Goal: Information Seeking & Learning: Compare options

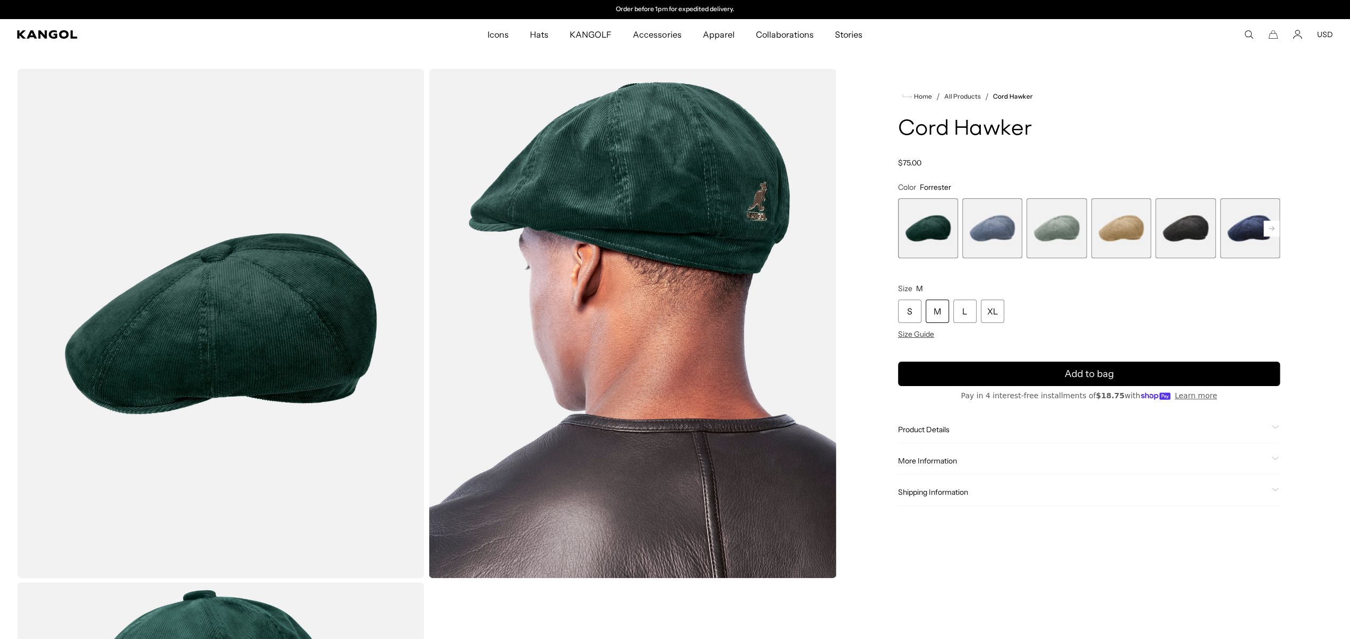
click at [995, 231] on span "2 of 9" at bounding box center [992, 228] width 60 height 60
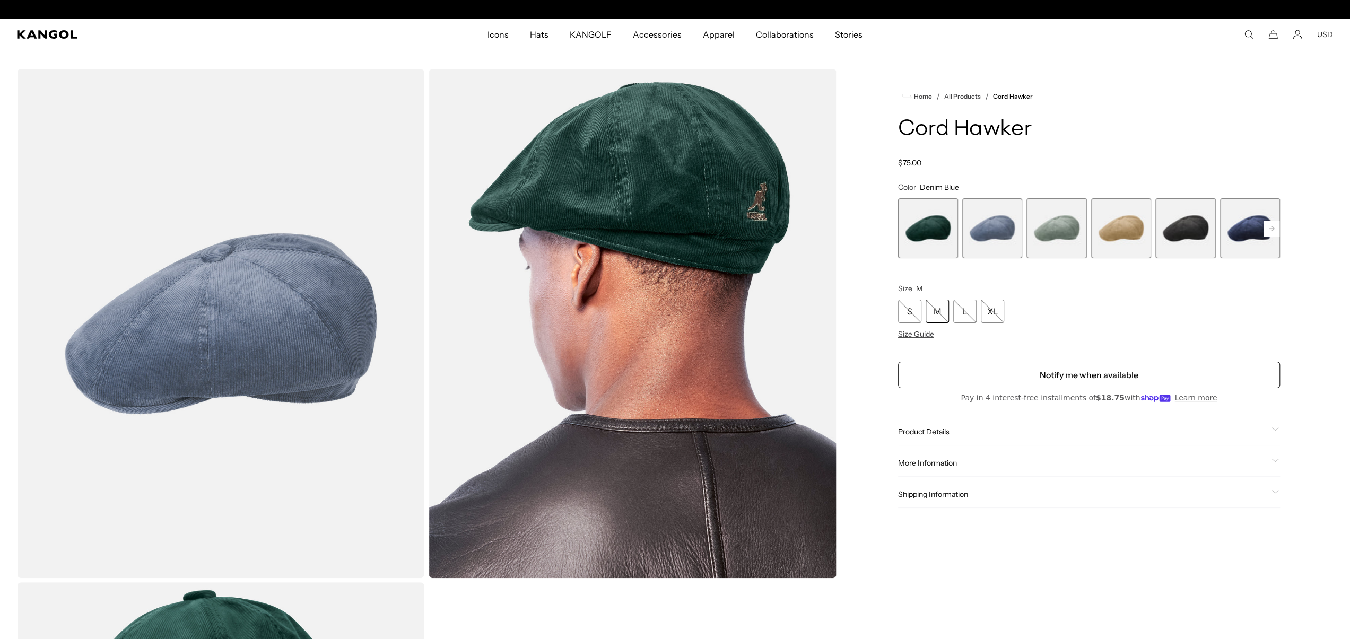
click at [1069, 233] on span "3 of 9" at bounding box center [1056, 228] width 60 height 60
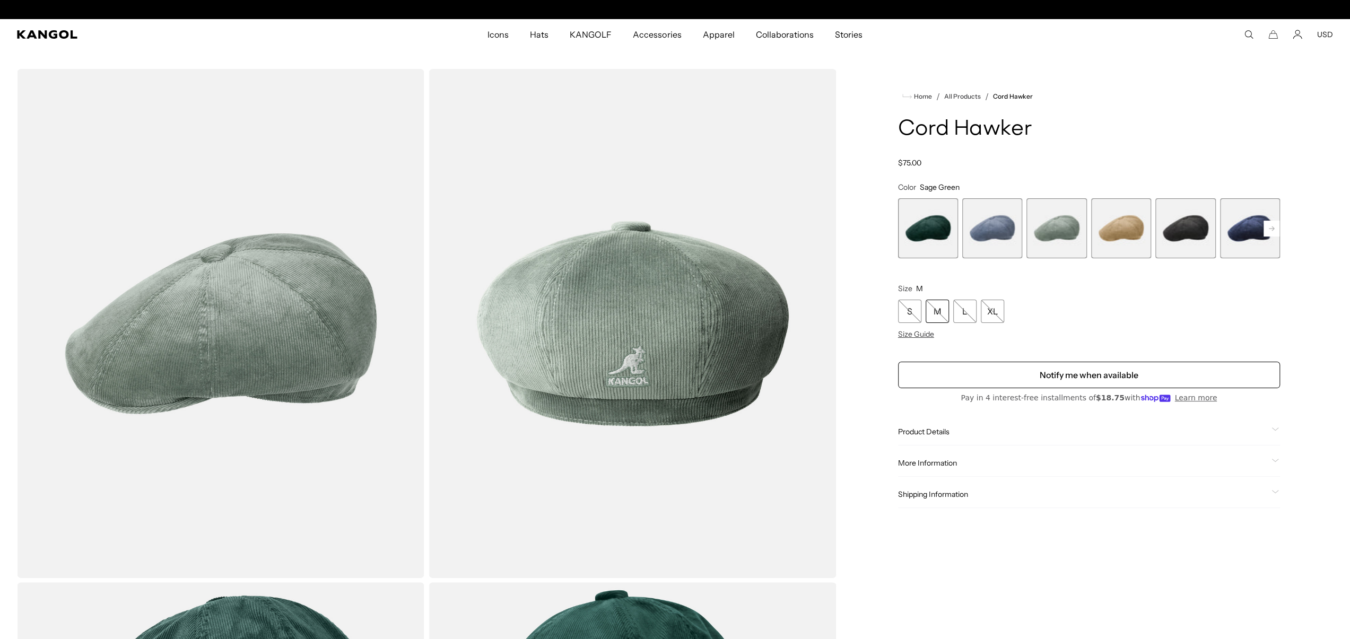
scroll to position [0, 219]
click at [1118, 233] on span "4 of 9" at bounding box center [1121, 228] width 60 height 60
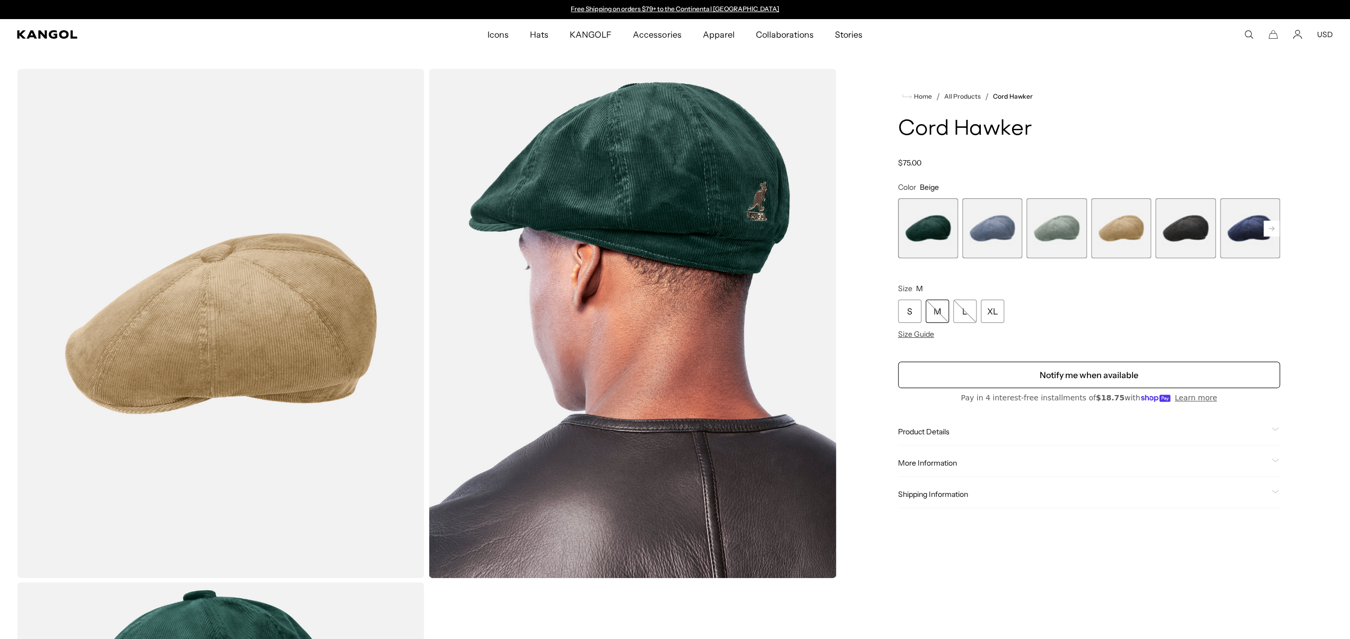
click at [1176, 233] on span "5 of 9" at bounding box center [1185, 228] width 60 height 60
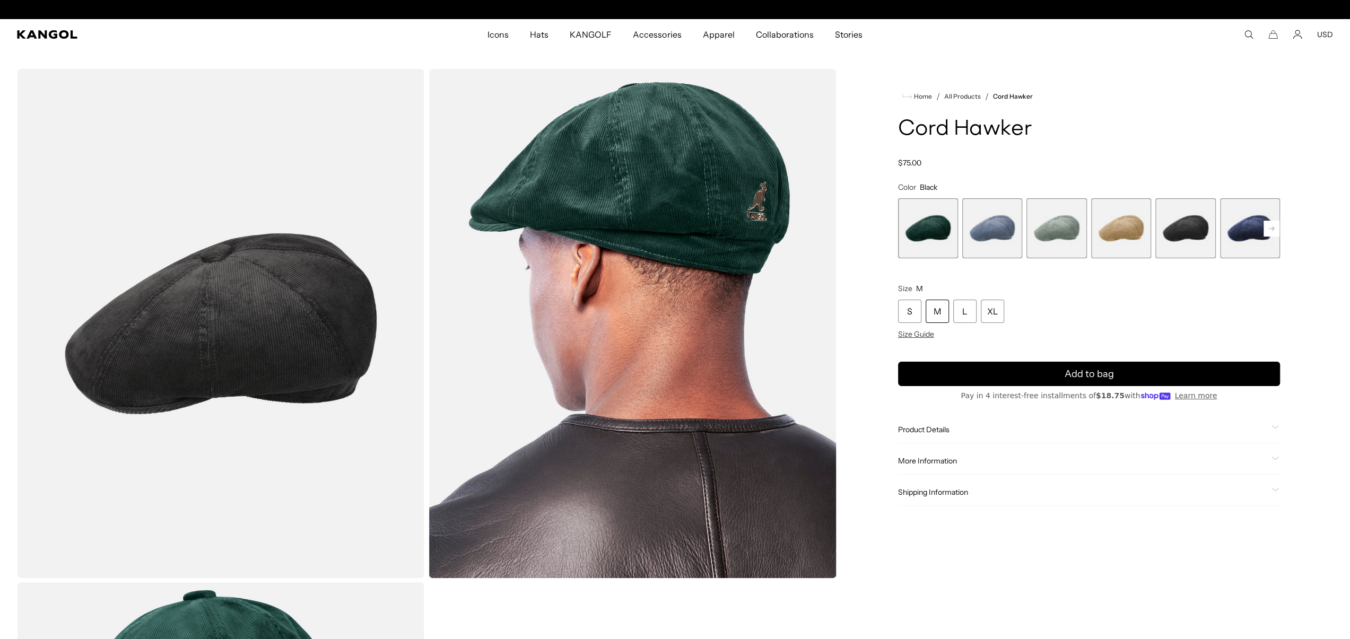
scroll to position [0, 219]
click at [1253, 231] on span "6 of 9" at bounding box center [1250, 228] width 60 height 60
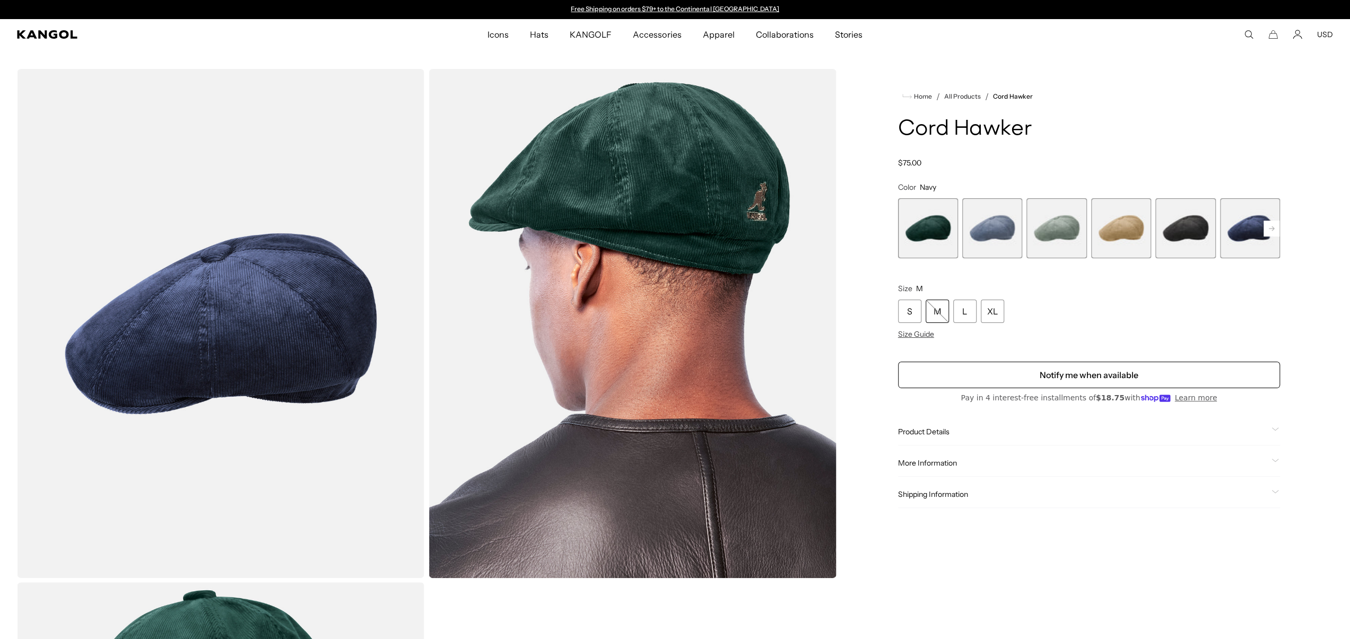
click at [1272, 232] on rect at bounding box center [1272, 229] width 16 height 16
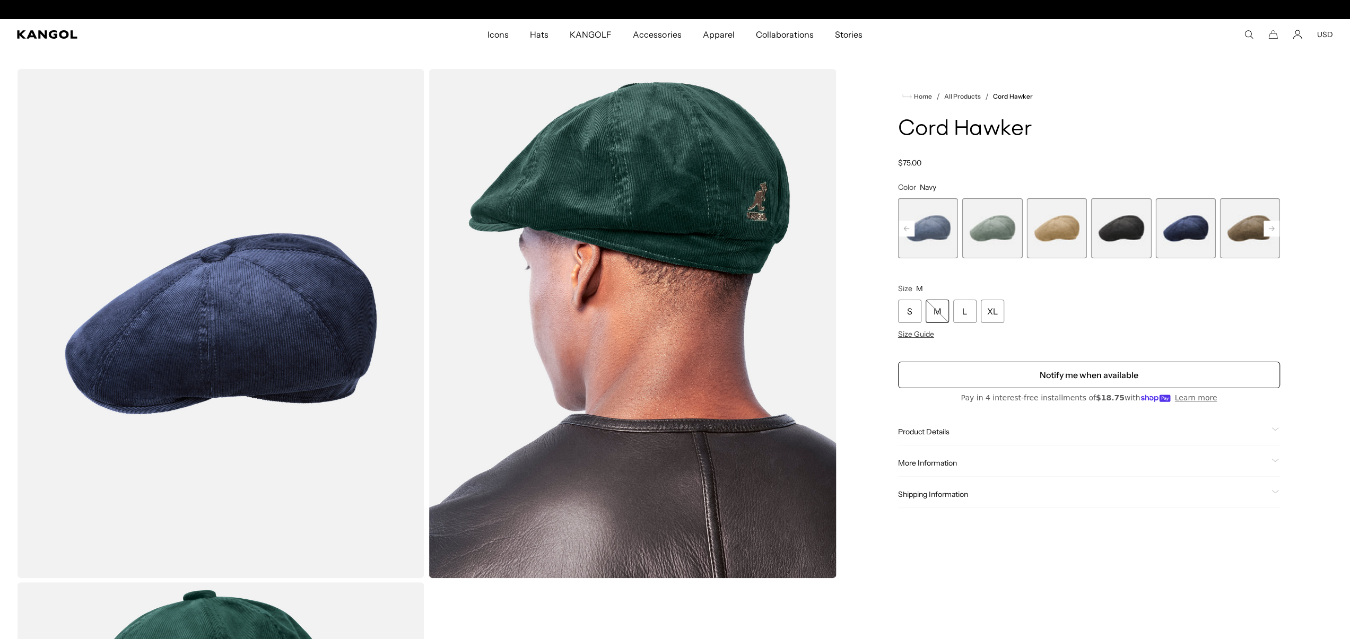
scroll to position [0, 219]
click at [1250, 237] on span "7 of 9" at bounding box center [1250, 228] width 60 height 60
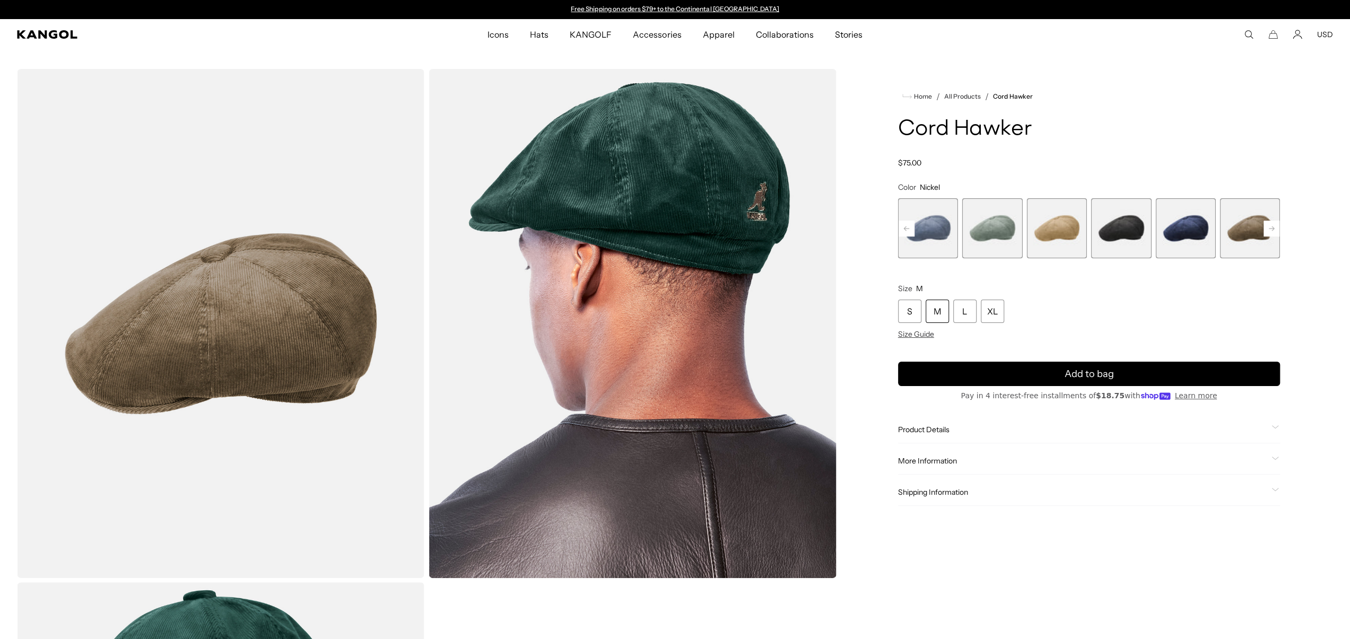
click at [1274, 235] on rect at bounding box center [1272, 229] width 16 height 16
click at [1241, 231] on span "8 of 9" at bounding box center [1250, 228] width 60 height 60
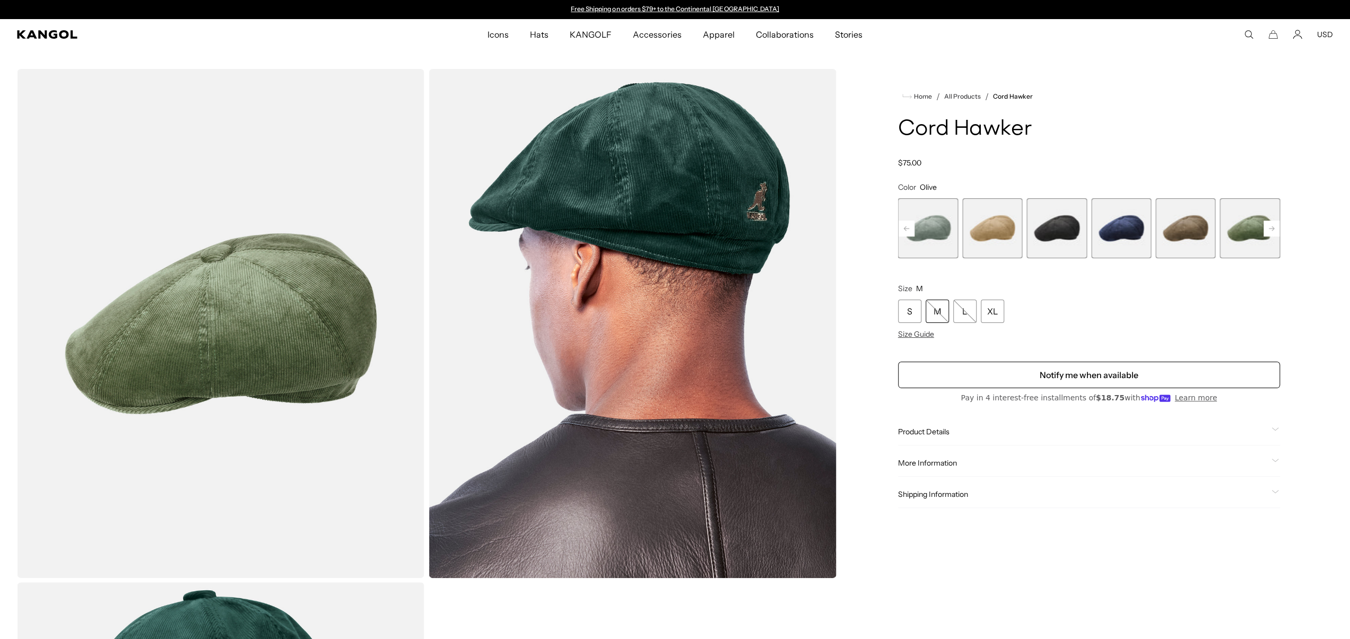
click at [1271, 229] on rect at bounding box center [1272, 229] width 16 height 16
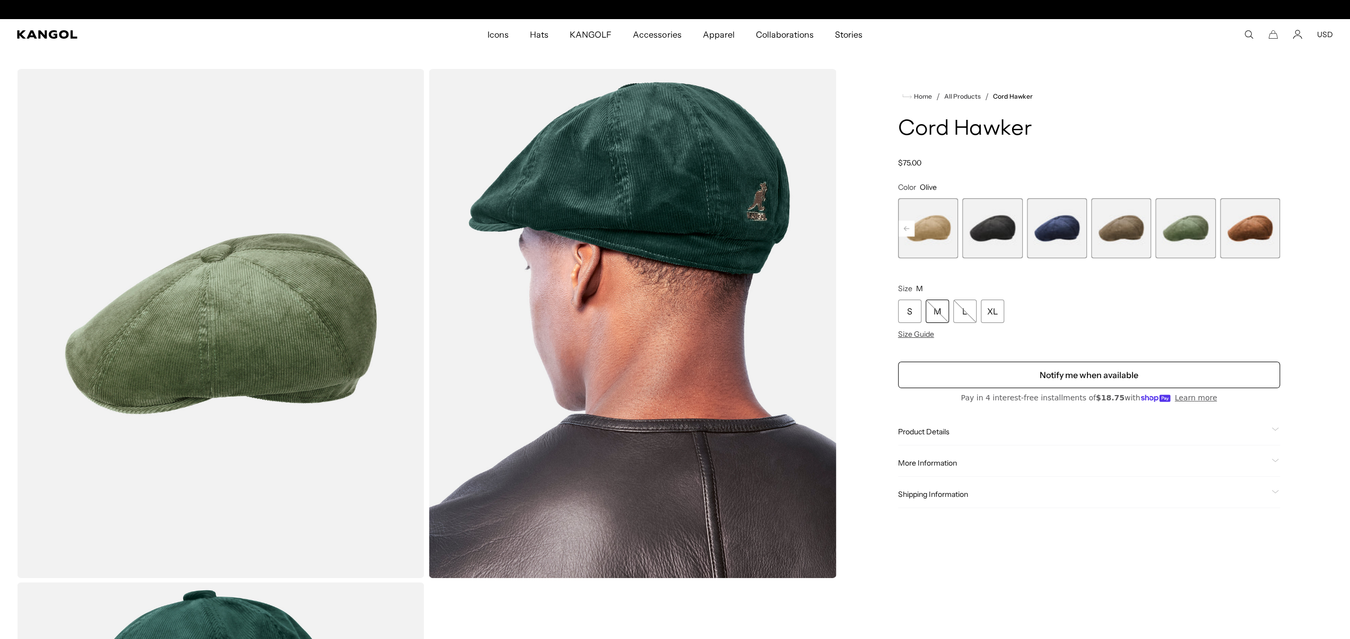
scroll to position [0, 219]
click at [1255, 233] on span "9 of 9" at bounding box center [1250, 228] width 60 height 60
